Goal: Complete application form: Complete application form

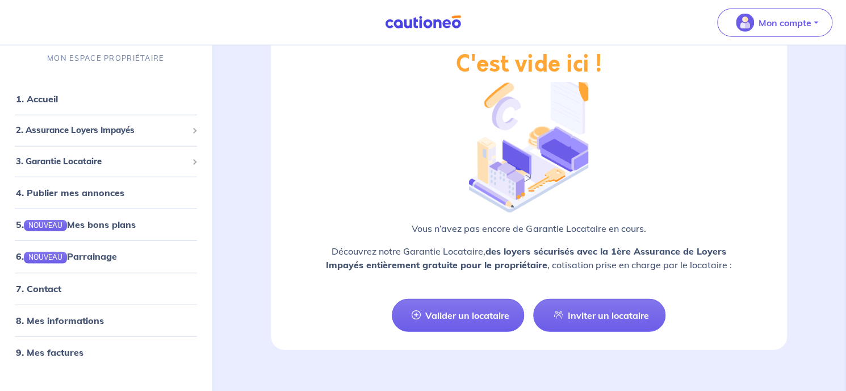
scroll to position [1347, 0]
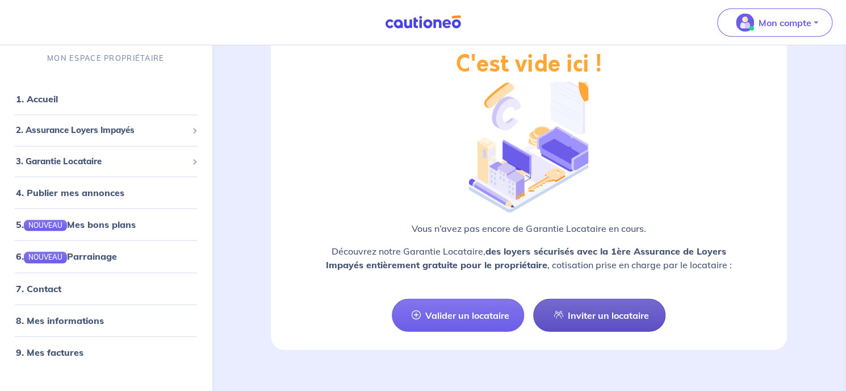
click at [597, 301] on link "Inviter un locataire" at bounding box center [599, 315] width 132 height 33
select select "FR"
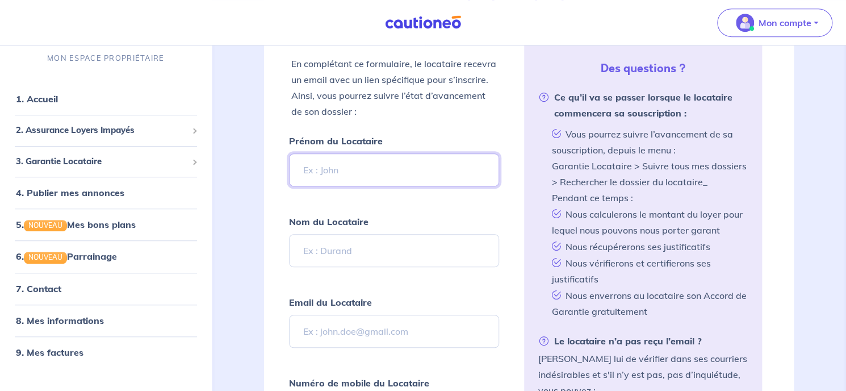
scroll to position [232, 0]
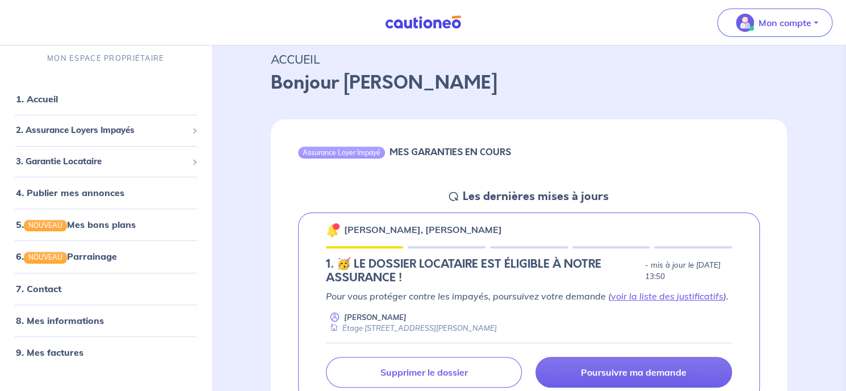
scroll to position [57, 0]
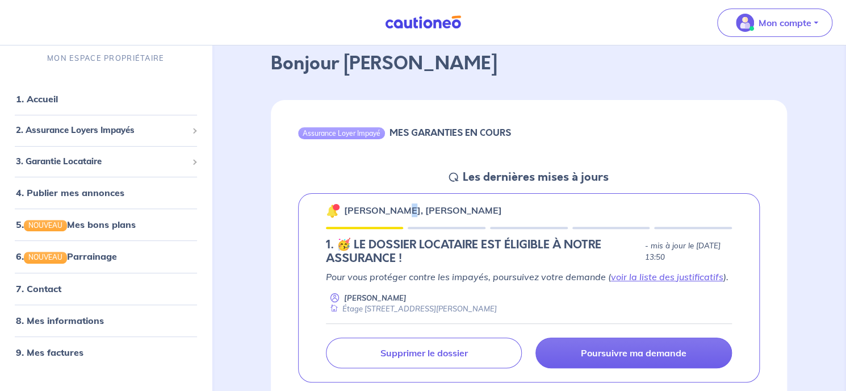
click at [406, 208] on p "[PERSON_NAME], [PERSON_NAME]" at bounding box center [423, 210] width 158 height 14
click at [476, 204] on p "[PERSON_NAME], [PERSON_NAME]" at bounding box center [423, 210] width 158 height 14
drag, startPoint x: 521, startPoint y: 206, endPoint x: 343, endPoint y: 208, distance: 177.7
click at [343, 208] on div "[PERSON_NAME], [PERSON_NAME]" at bounding box center [529, 210] width 407 height 15
copy p "[PERSON_NAME], [PERSON_NAME]"
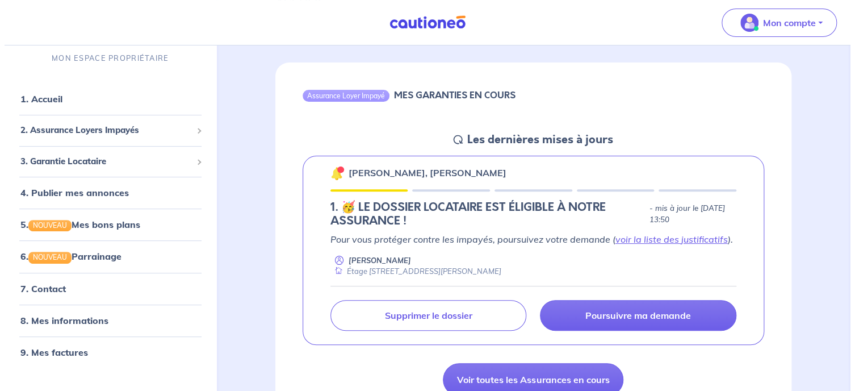
scroll to position [114, 0]
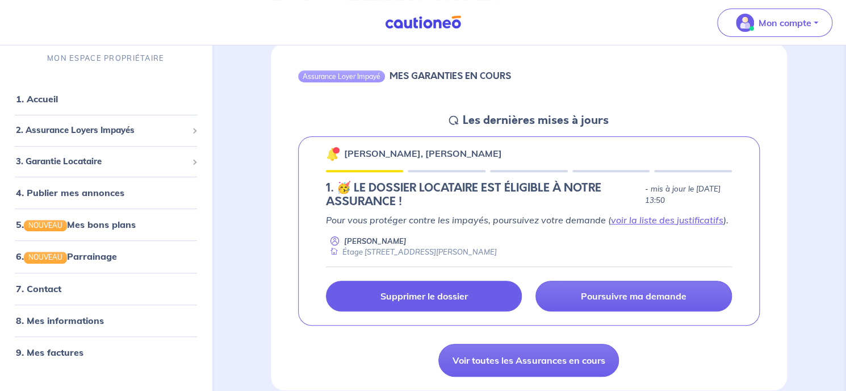
click at [395, 294] on p "Supprimer le dossier" at bounding box center [423, 295] width 87 height 11
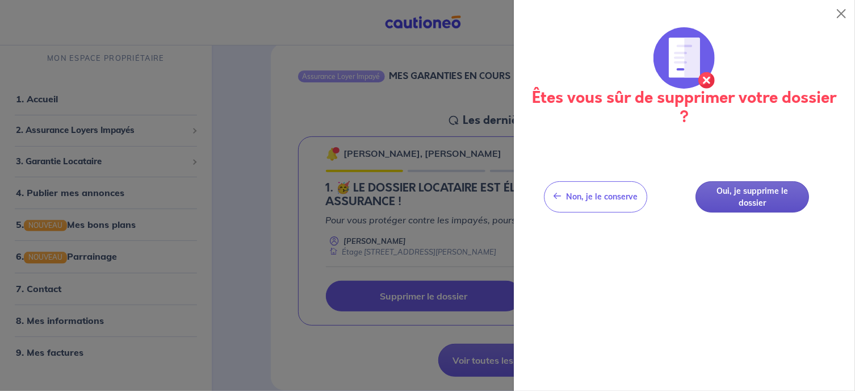
click at [738, 204] on button "Oui, je supprime le dossier" at bounding box center [753, 196] width 114 height 31
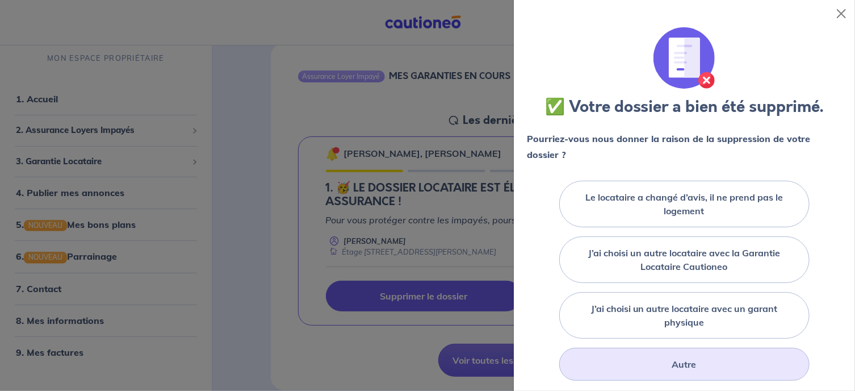
click at [637, 371] on div "Autre" at bounding box center [684, 363] width 250 height 33
drag, startPoint x: 436, startPoint y: 157, endPoint x: 427, endPoint y: 154, distance: 9.4
click at [427, 154] on div at bounding box center [427, 195] width 855 height 391
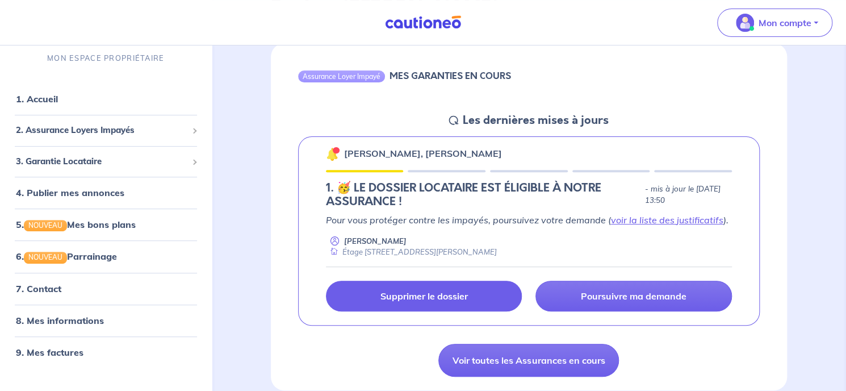
drag, startPoint x: 497, startPoint y: 149, endPoint x: 318, endPoint y: 156, distance: 179.0
click at [318, 156] on div "[PERSON_NAME], [PERSON_NAME] 1.︎ 🥳 LE DOSSIER LOCATAIRE EST ÉLIGIBLE À NOTRE AS…" at bounding box center [529, 231] width 462 height 190
click at [386, 148] on p "[PERSON_NAME], [PERSON_NAME]" at bounding box center [423, 153] width 158 height 14
drag, startPoint x: 495, startPoint y: 148, endPoint x: 345, endPoint y: 153, distance: 150.0
click at [345, 153] on div "[PERSON_NAME], [PERSON_NAME]" at bounding box center [529, 153] width 407 height 15
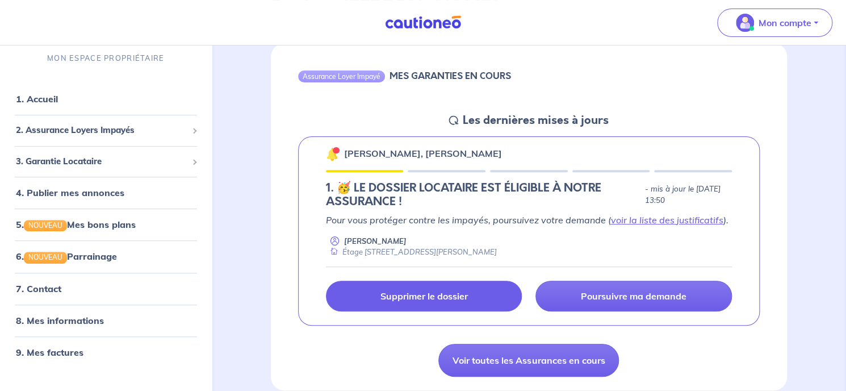
copy p "[PERSON_NAME], [PERSON_NAME]"
click at [449, 295] on p "Supprimer le dossier" at bounding box center [423, 295] width 87 height 11
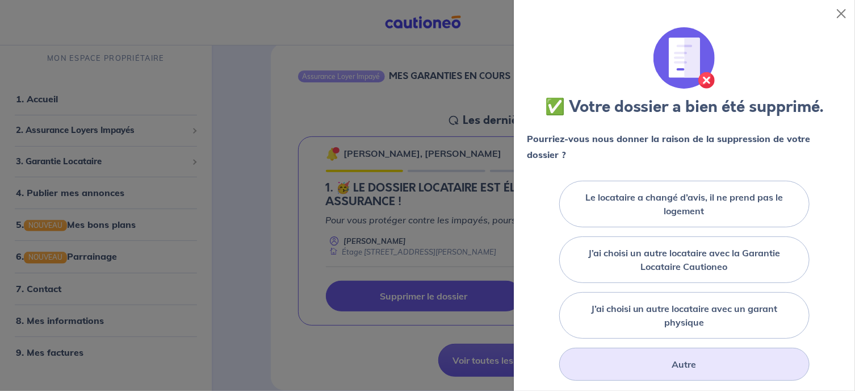
click at [636, 362] on div "Autre" at bounding box center [684, 363] width 250 height 33
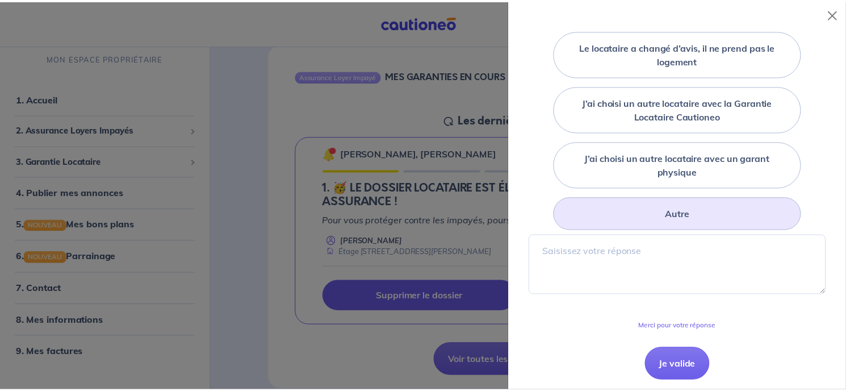
scroll to position [153, 0]
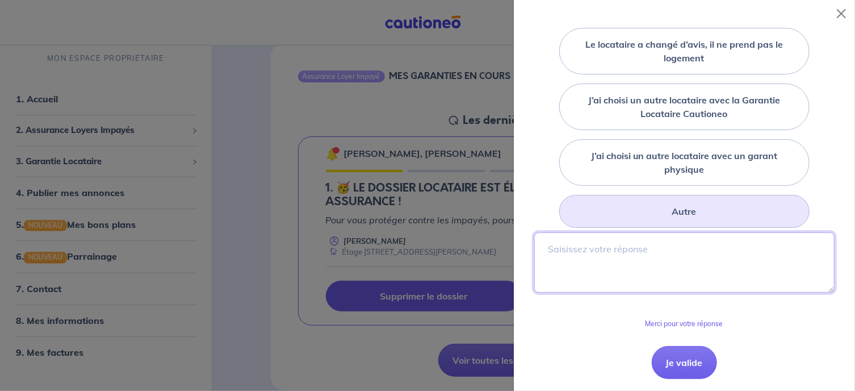
click at [594, 267] on textarea at bounding box center [684, 262] width 300 height 60
type textarea "Apporter des précisons au dossier"
click at [681, 361] on button "Je valide" at bounding box center [684, 362] width 65 height 33
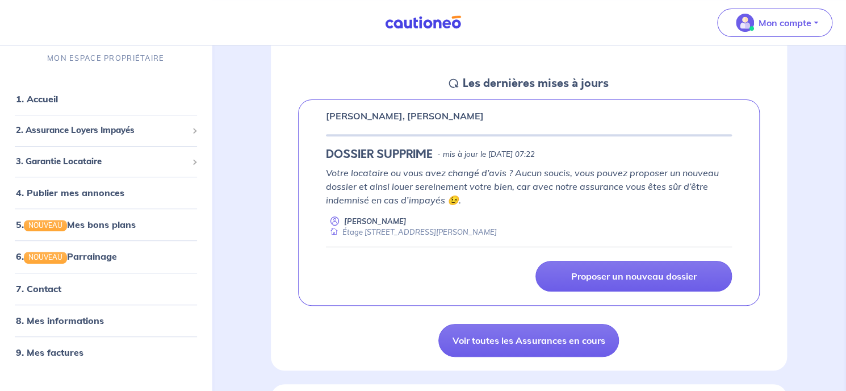
scroll to position [170, 0]
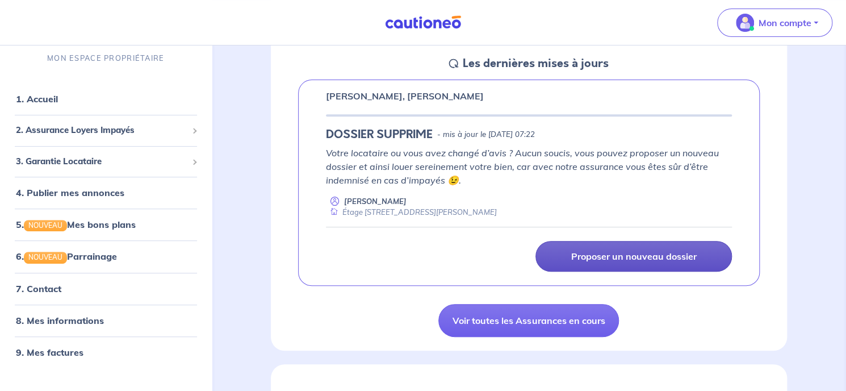
click at [647, 260] on p "Proposer un nouveau dossier" at bounding box center [633, 255] width 125 height 11
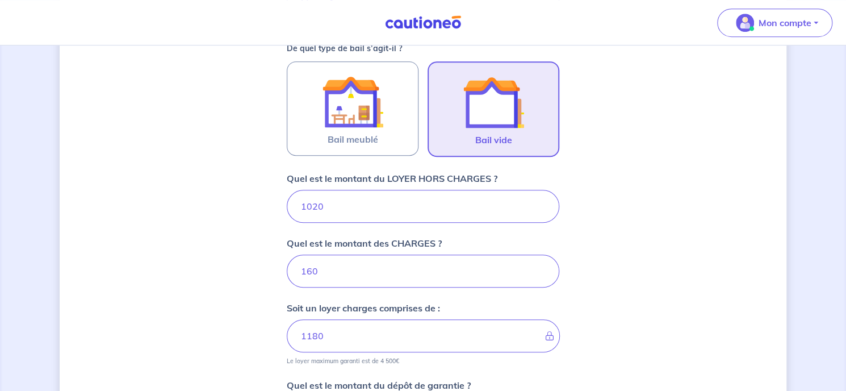
scroll to position [560, 0]
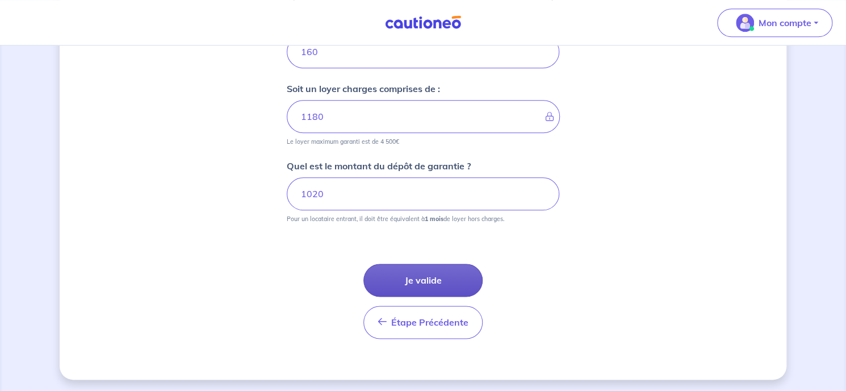
click at [418, 282] on button "Je valide" at bounding box center [422, 279] width 119 height 33
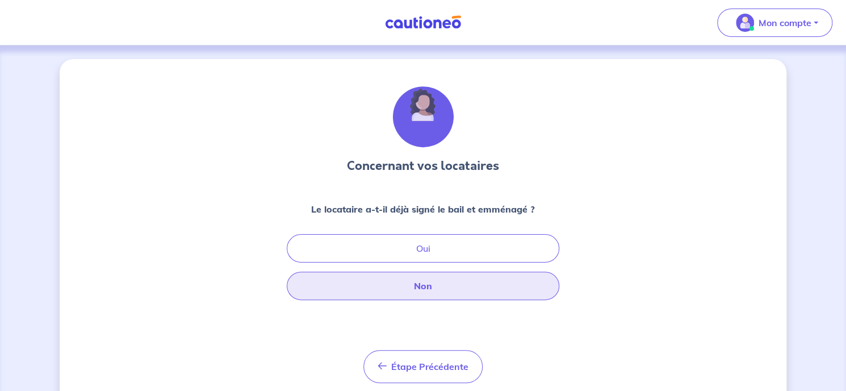
click at [417, 282] on button "Non" at bounding box center [423, 285] width 273 height 28
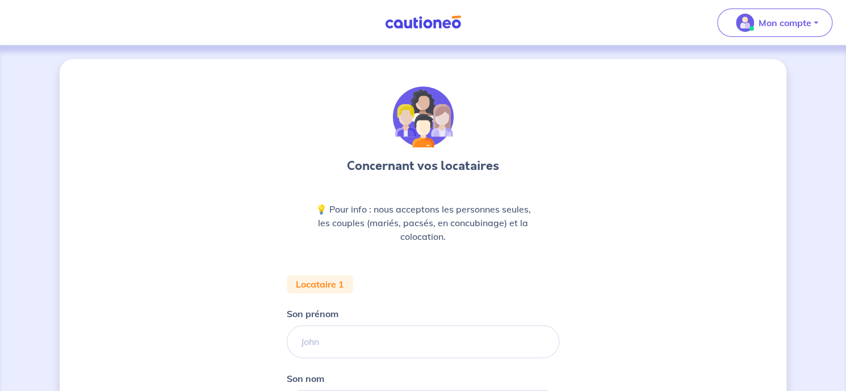
scroll to position [170, 0]
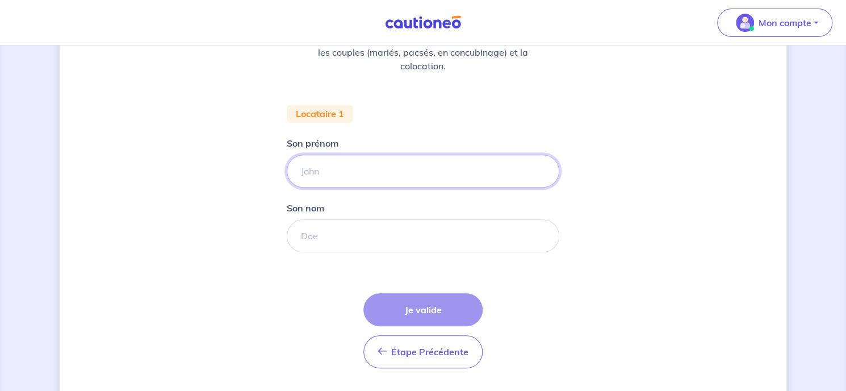
click at [335, 176] on input "Son prénom" at bounding box center [423, 170] width 273 height 33
type input "[PERSON_NAME]"
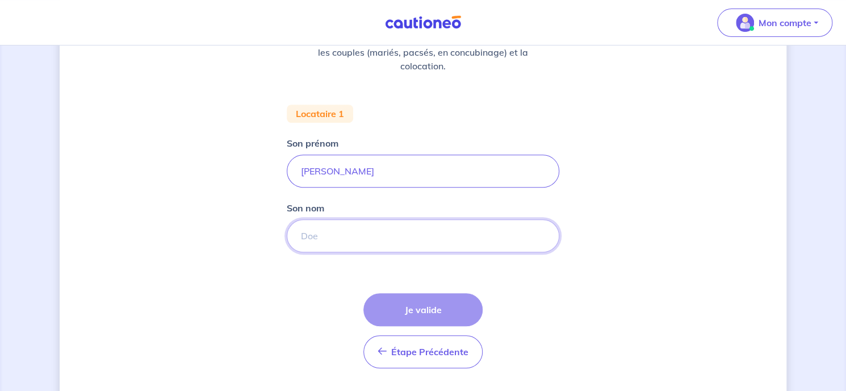
click at [330, 238] on input "Son nom" at bounding box center [423, 235] width 273 height 33
type input "AUGROS"
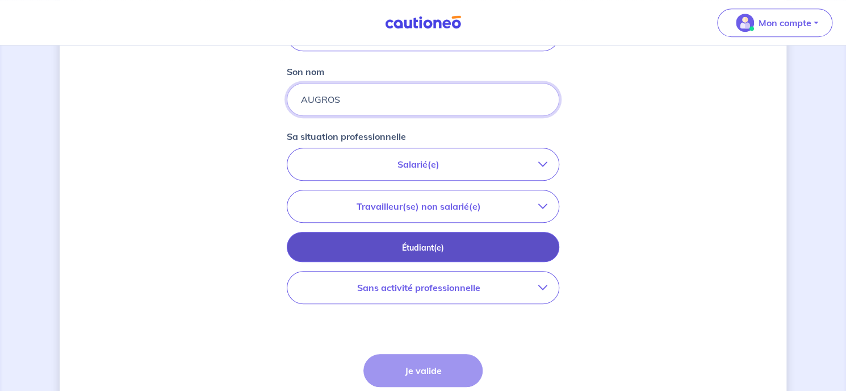
scroll to position [341, 0]
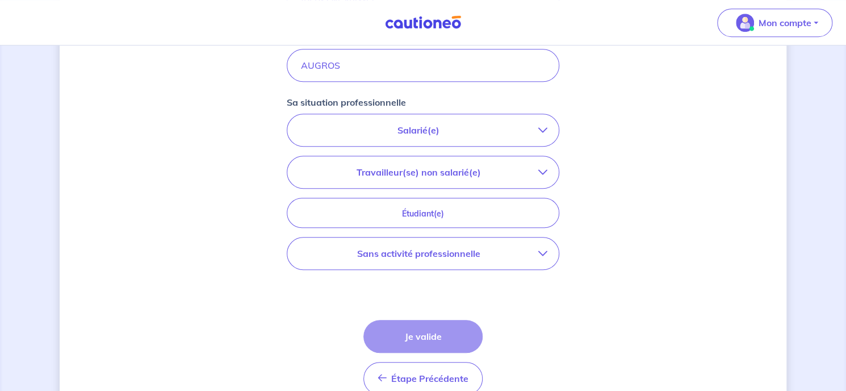
click at [406, 131] on p "Salarié(e)" at bounding box center [419, 130] width 240 height 14
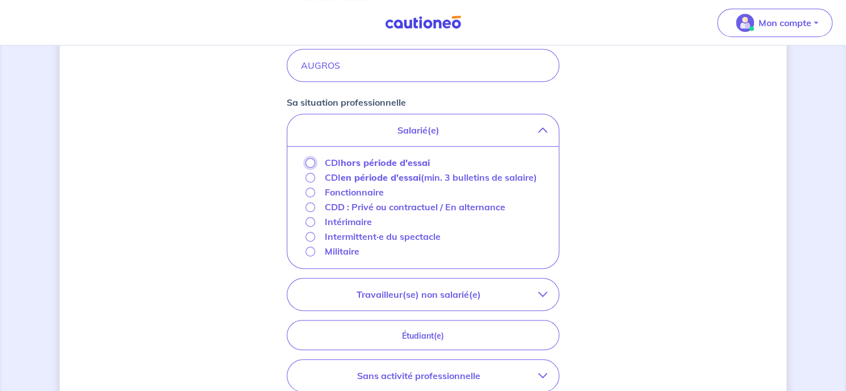
click at [312, 161] on input "CDI hors période d'essai" at bounding box center [310, 163] width 10 height 10
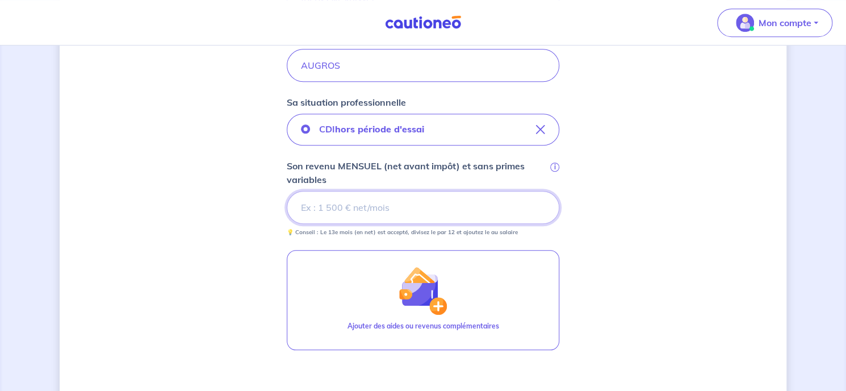
click at [348, 200] on input "Son revenu MENSUEL (net avant impôt) et sans primes variables i" at bounding box center [423, 207] width 273 height 33
click at [345, 204] on input "Son revenu MENSUEL (net avant impôt) et sans primes variables i" at bounding box center [423, 207] width 273 height 33
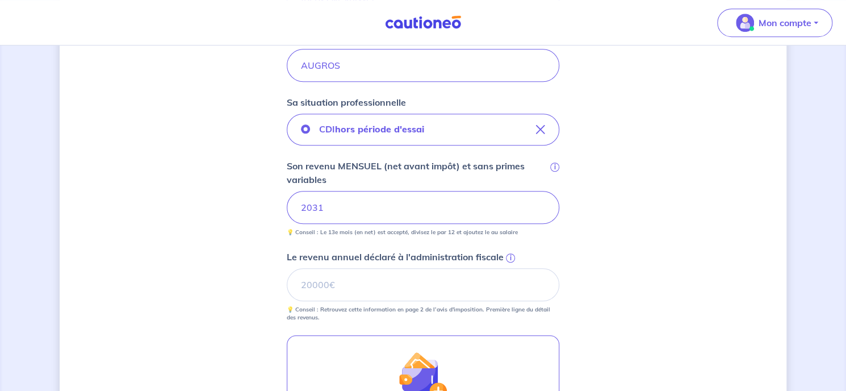
click at [629, 231] on div "Concernant vos locataires 💡 Pour info : nous acceptons les personnes seules, le…" at bounding box center [423, 161] width 727 height 887
click at [187, 225] on div "Concernant vos locataires 💡 Pour info : nous acceptons les personnes seules, le…" at bounding box center [423, 161] width 727 height 887
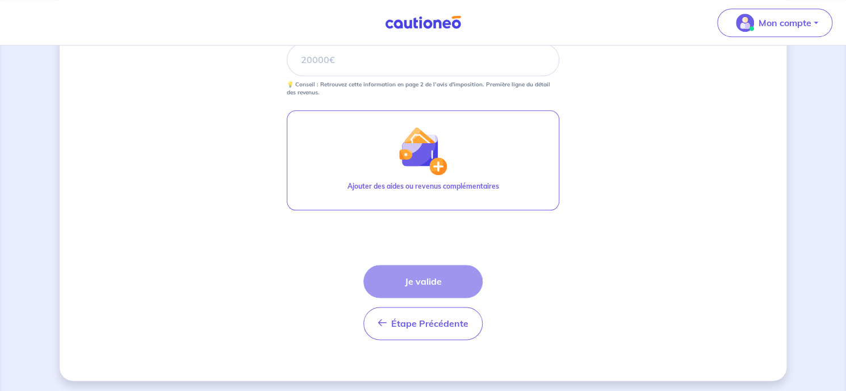
scroll to position [567, 0]
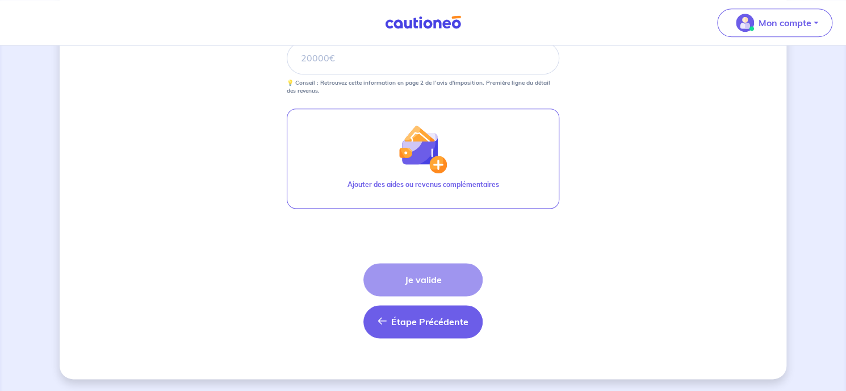
click at [408, 323] on span "Étape Précédente" at bounding box center [429, 321] width 77 height 11
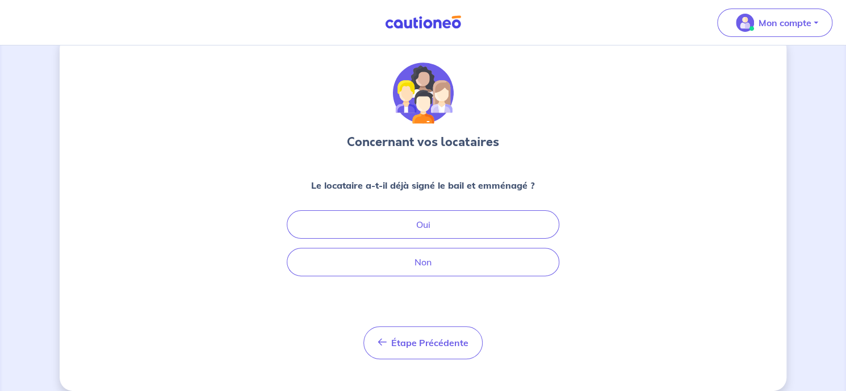
scroll to position [36, 0]
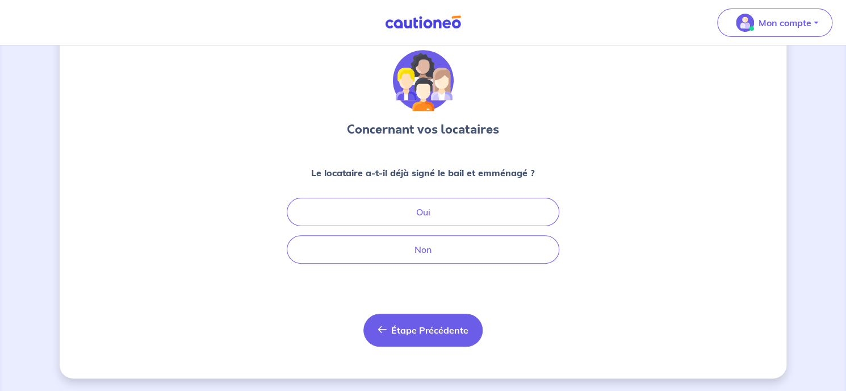
click at [412, 331] on span "Étape Précédente" at bounding box center [429, 329] width 77 height 11
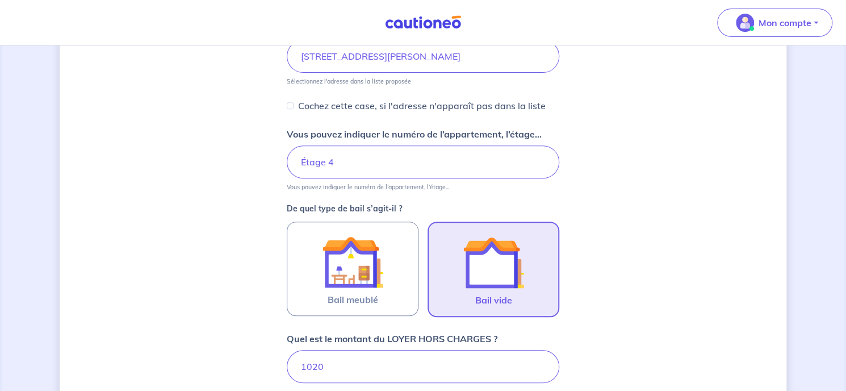
scroll to position [560, 0]
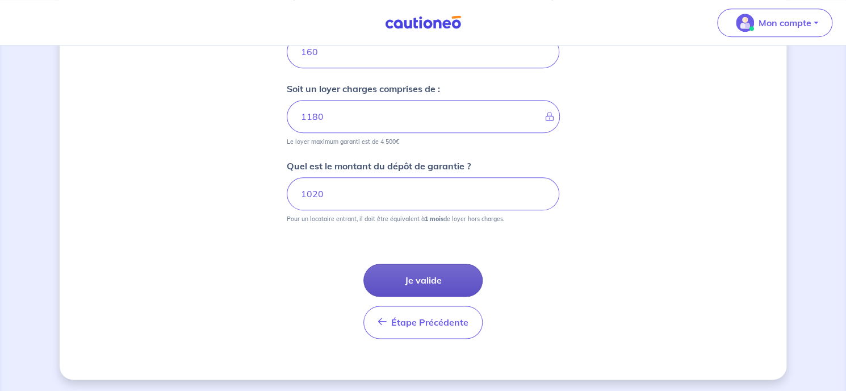
click at [460, 269] on button "Je valide" at bounding box center [422, 279] width 119 height 33
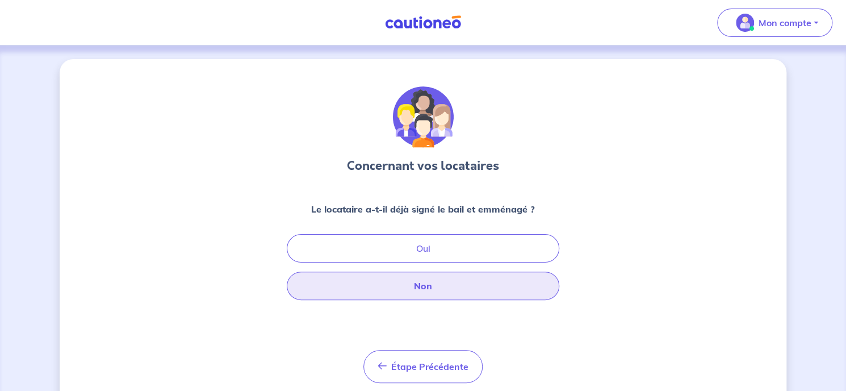
click at [450, 294] on button "Non" at bounding box center [423, 285] width 273 height 28
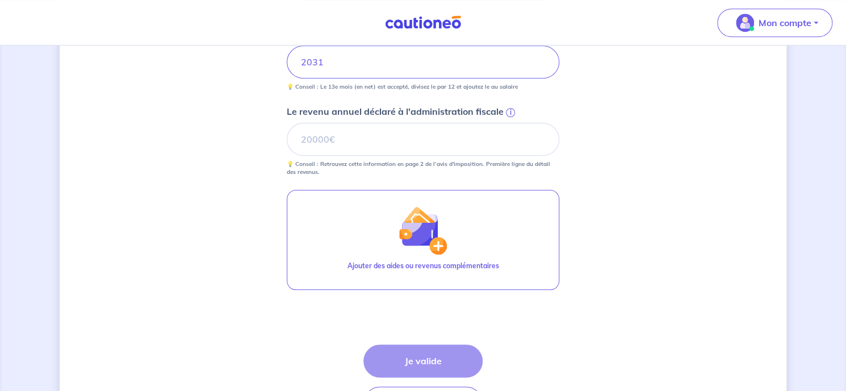
scroll to position [511, 0]
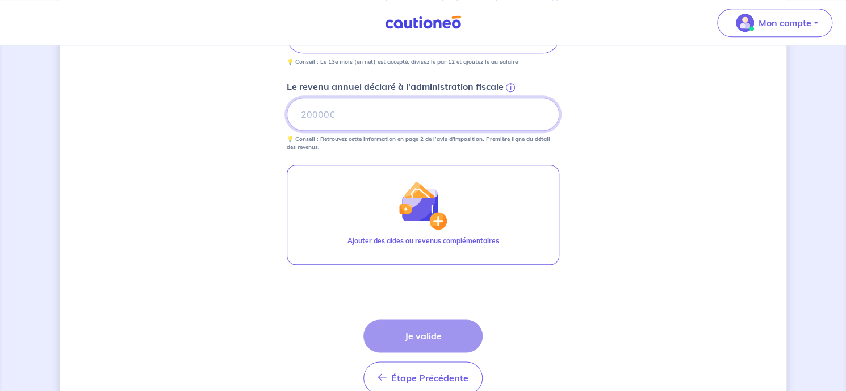
click at [323, 107] on input "Le revenu annuel déclaré à l'administration fiscale i" at bounding box center [423, 114] width 273 height 33
type input "27836"
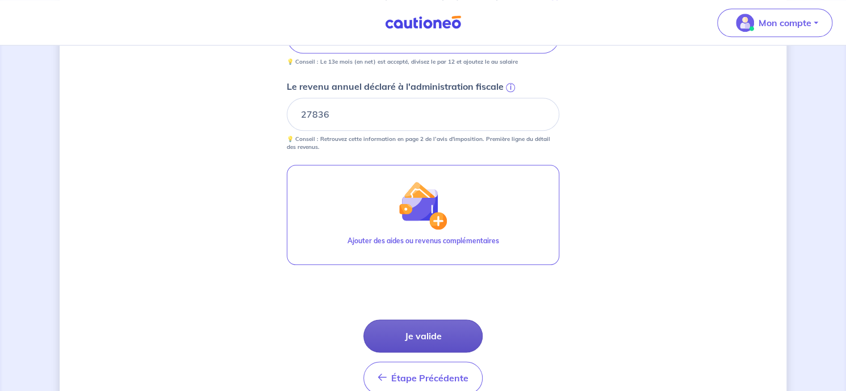
click at [425, 330] on button "Je valide" at bounding box center [422, 335] width 119 height 33
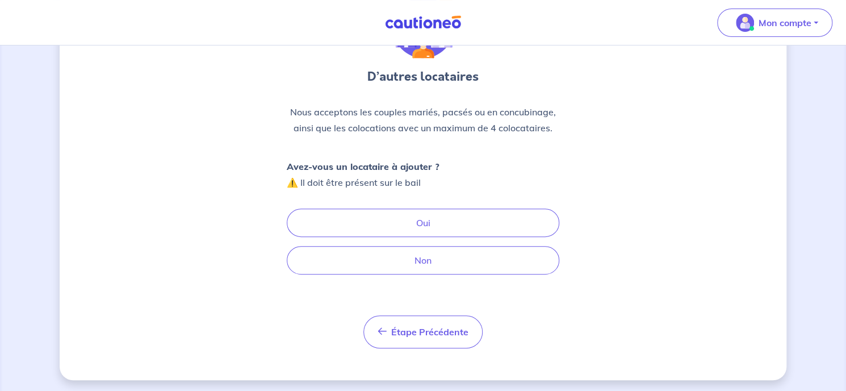
scroll to position [91, 0]
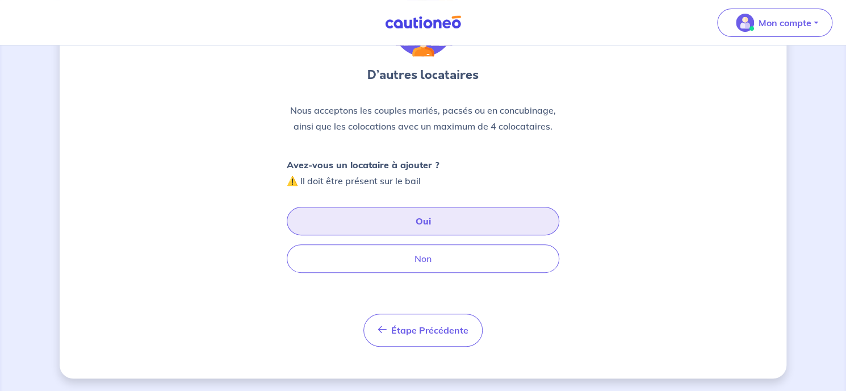
click at [402, 219] on button "Oui" at bounding box center [423, 221] width 273 height 28
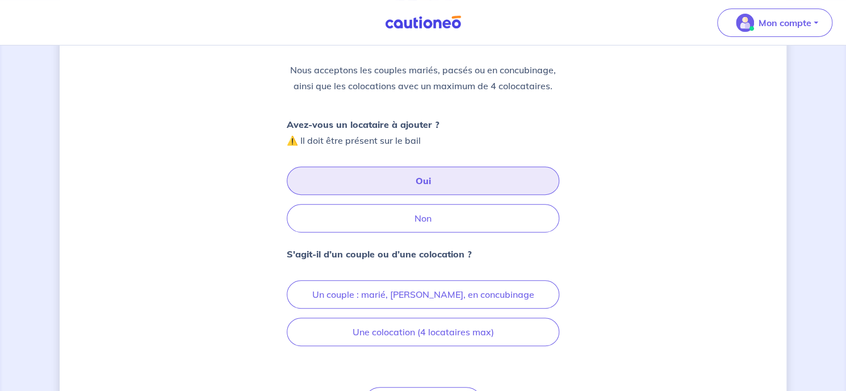
scroll to position [204, 0]
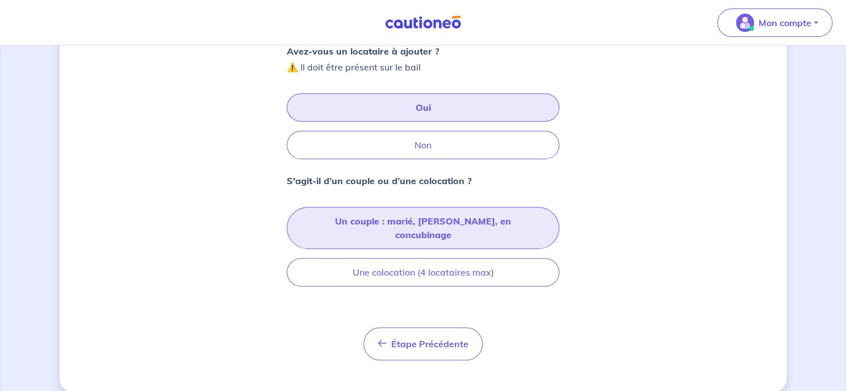
click at [378, 218] on button "Un couple : marié, [PERSON_NAME], en concubinage" at bounding box center [423, 228] width 273 height 42
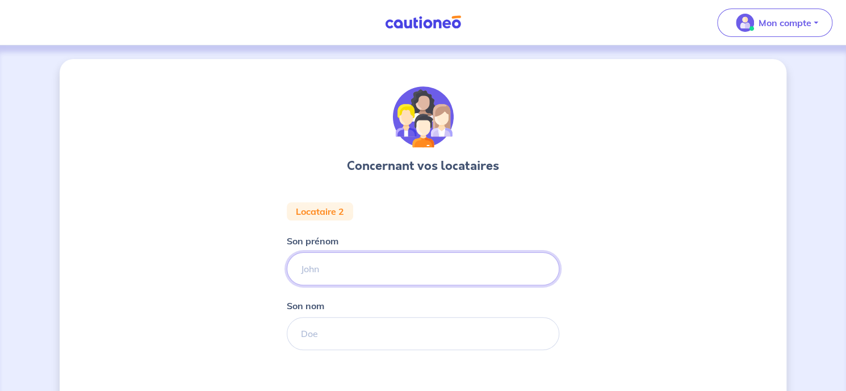
click at [323, 270] on input "Son prénom" at bounding box center [423, 268] width 273 height 33
type input "[PERSON_NAME]"
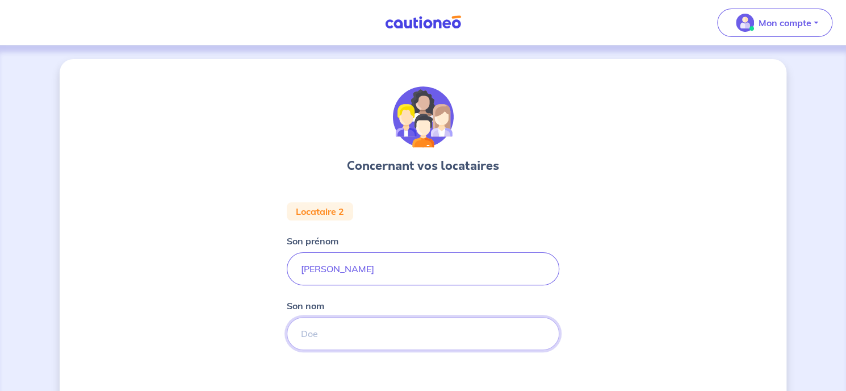
click at [323, 329] on input "Son nom" at bounding box center [423, 333] width 273 height 33
type input "LEFEBVRE"
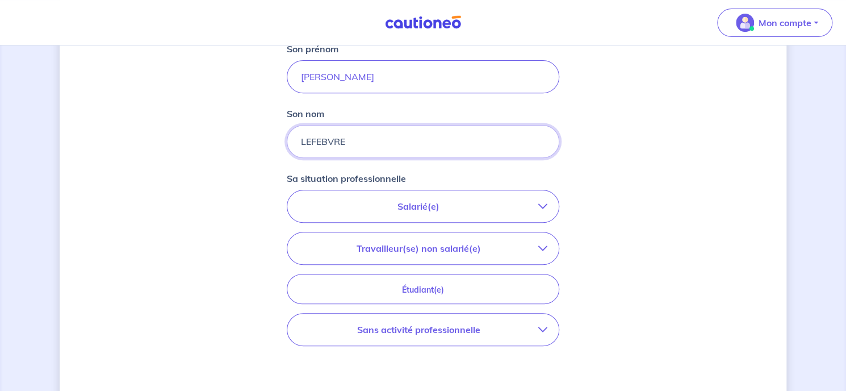
scroll to position [227, 0]
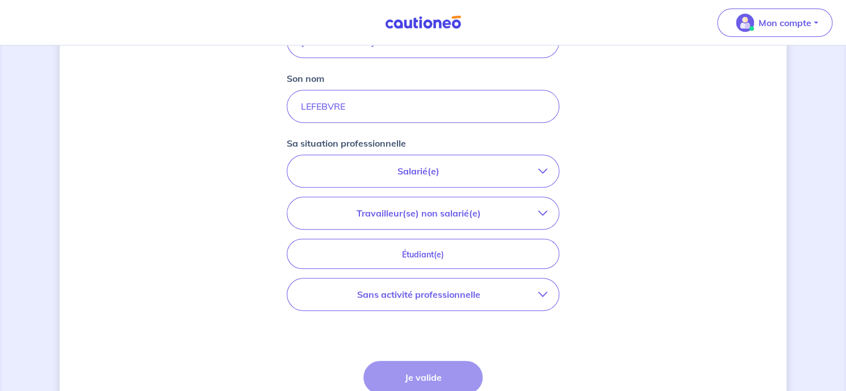
click at [418, 173] on p "Salarié(e)" at bounding box center [419, 171] width 240 height 14
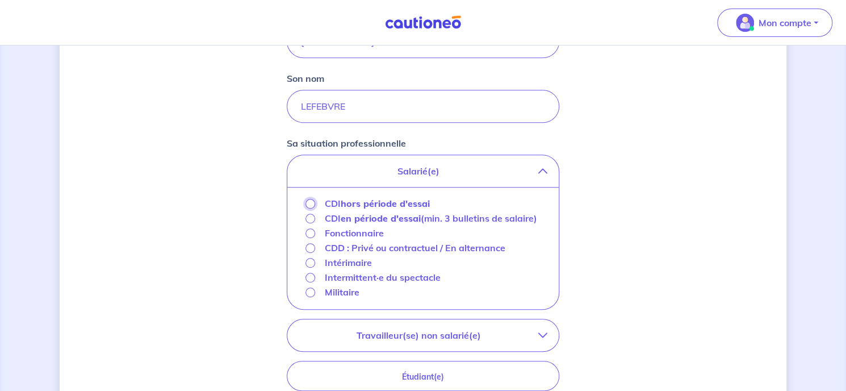
click at [311, 200] on input "CDI hors période d'essai" at bounding box center [310, 204] width 10 height 10
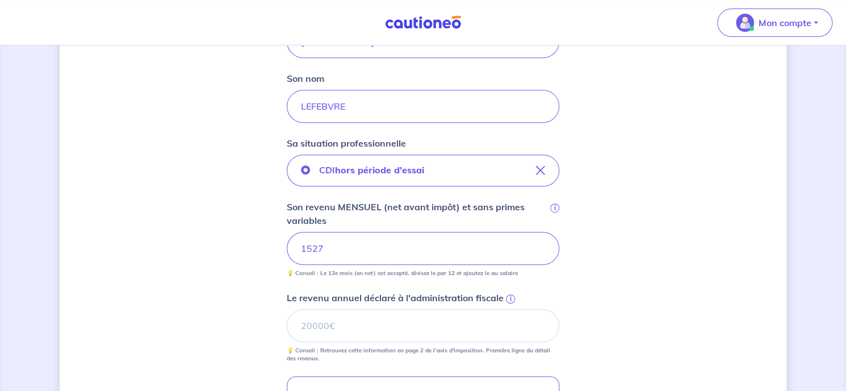
click at [666, 292] on div "Concernant vos locataires Locataire 2 Son prénom [PERSON_NAME] nom [PERSON_NAME…" at bounding box center [423, 239] width 727 height 814
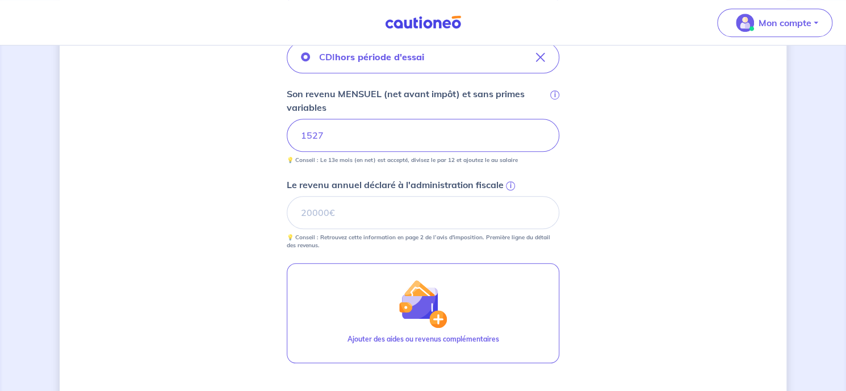
scroll to position [341, 0]
click at [334, 212] on input "Le revenu annuel déclaré à l'administration fiscale i" at bounding box center [423, 211] width 273 height 33
type input "20233"
click at [675, 236] on div "Concernant vos locataires Locataire 2 Son prénom [PERSON_NAME] nom [PERSON_NAME…" at bounding box center [423, 125] width 727 height 814
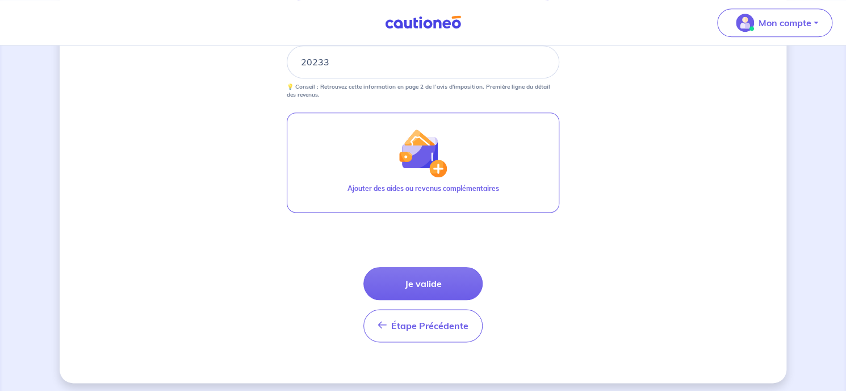
scroll to position [495, 0]
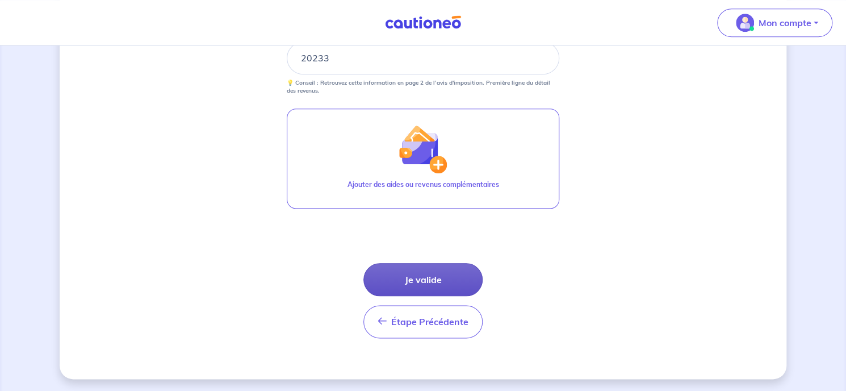
click at [434, 272] on button "Je valide" at bounding box center [422, 279] width 119 height 33
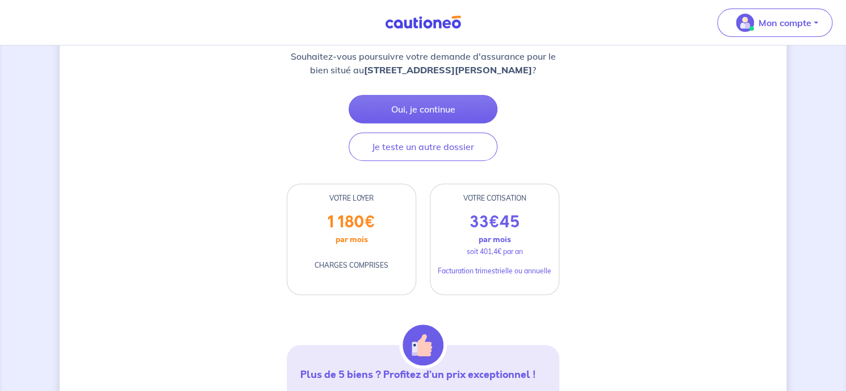
scroll to position [170, 0]
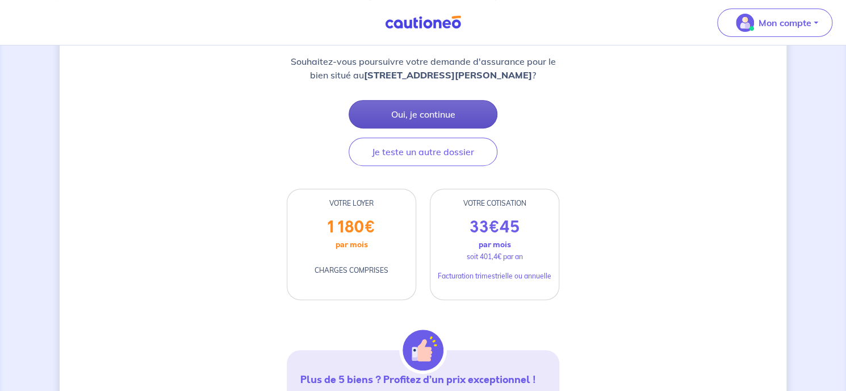
click at [441, 101] on button "Oui, je continue" at bounding box center [423, 114] width 149 height 28
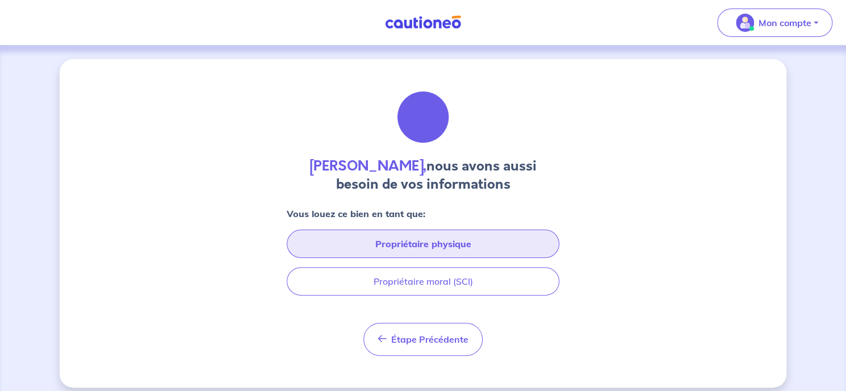
click at [376, 244] on button "Propriétaire physique" at bounding box center [423, 243] width 273 height 28
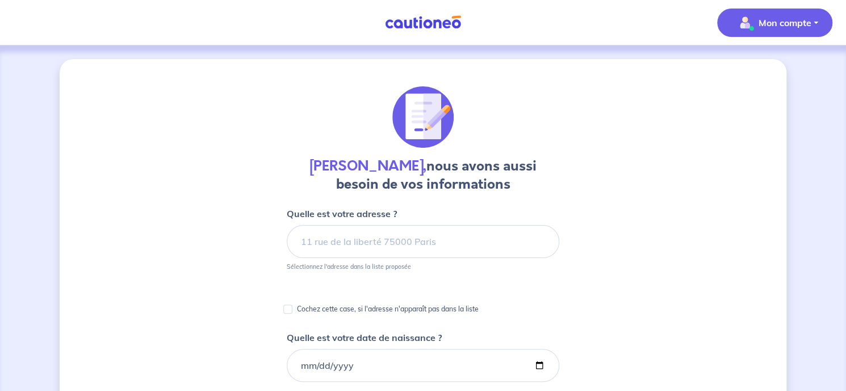
click at [774, 24] on p "Mon compte" at bounding box center [785, 23] width 53 height 14
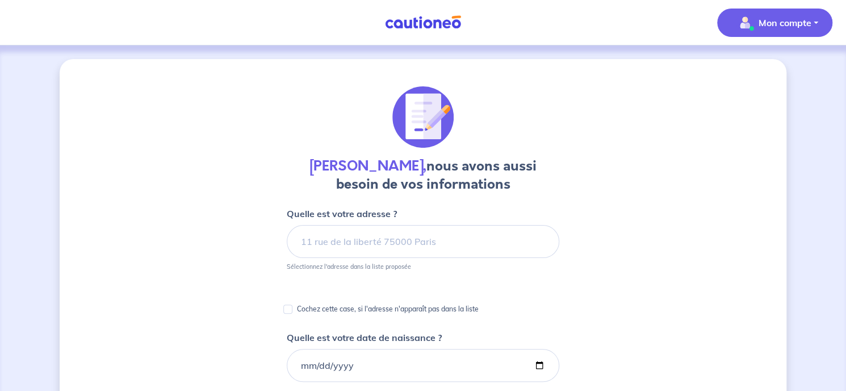
click at [772, 22] on p "Mon compte" at bounding box center [785, 23] width 53 height 14
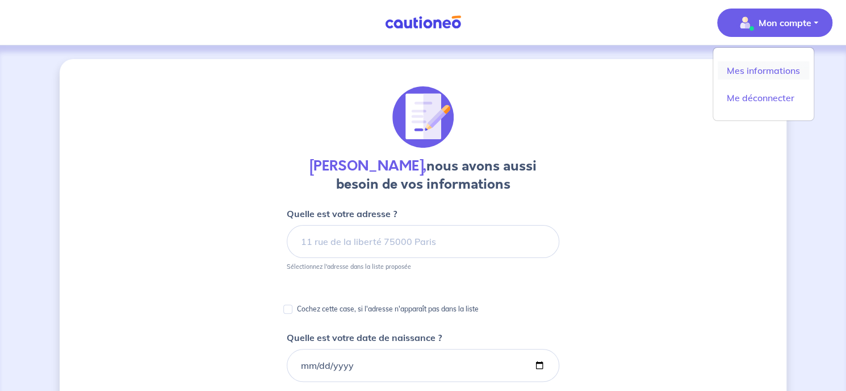
click at [772, 72] on link "Mes informations" at bounding box center [763, 70] width 91 height 18
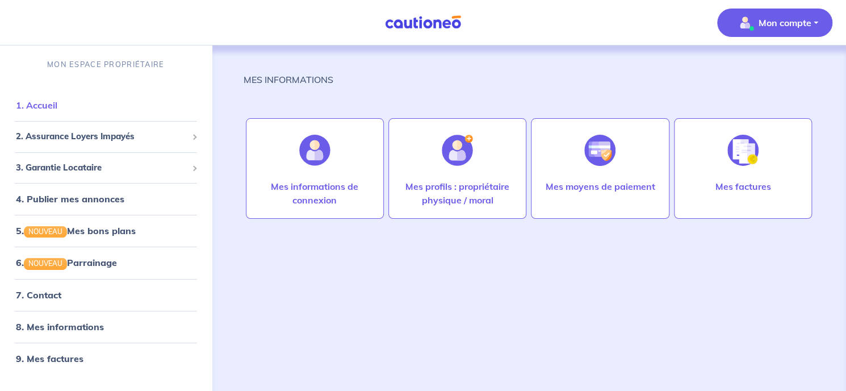
click at [57, 101] on link "1. Accueil" at bounding box center [36, 104] width 41 height 11
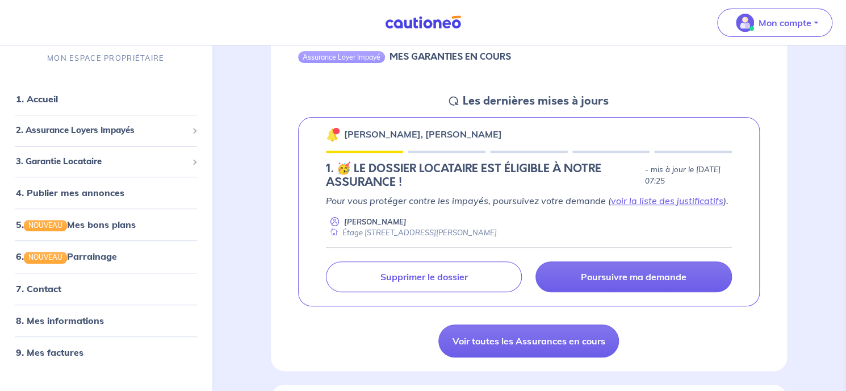
scroll to position [170, 0]
